Goal: Transaction & Acquisition: Purchase product/service

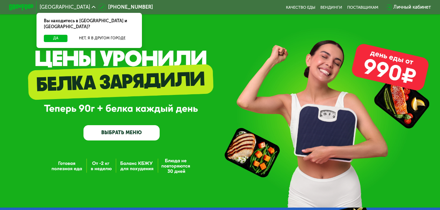
click at [135, 134] on link "ВЫБРАТЬ МЕНЮ" at bounding box center [121, 132] width 76 height 15
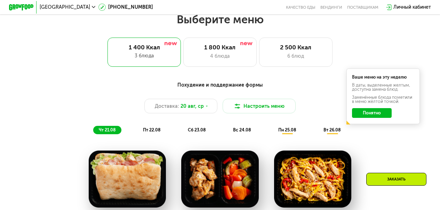
scroll to position [269, 0]
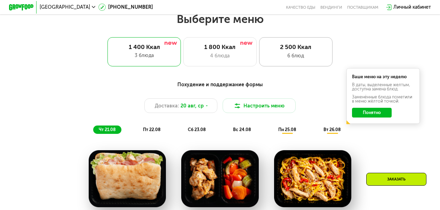
click at [297, 58] on div "6 блюд" at bounding box center [295, 55] width 61 height 7
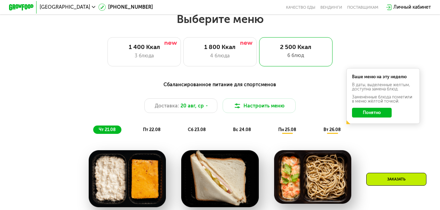
click at [376, 134] on div "Сбалансированное питание для спортсменов Доставка: [DATE] Настроить меню чт 21.…" at bounding box center [220, 107] width 362 height 53
click at [375, 117] on button "Понятно" at bounding box center [371, 113] width 39 height 10
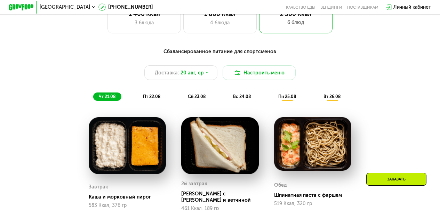
scroll to position [304, 0]
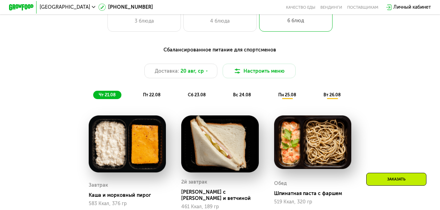
click at [152, 97] on span "пт 22.08" at bounding box center [151, 94] width 17 height 5
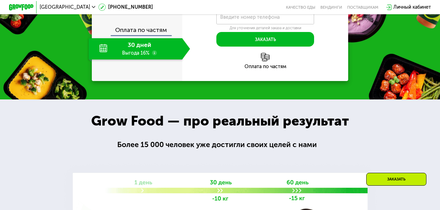
scroll to position [722, 0]
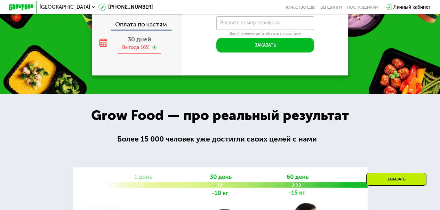
click at [132, 51] on div "Выгода 16%" at bounding box center [135, 47] width 27 height 7
